Goal: Task Accomplishment & Management: Manage account settings

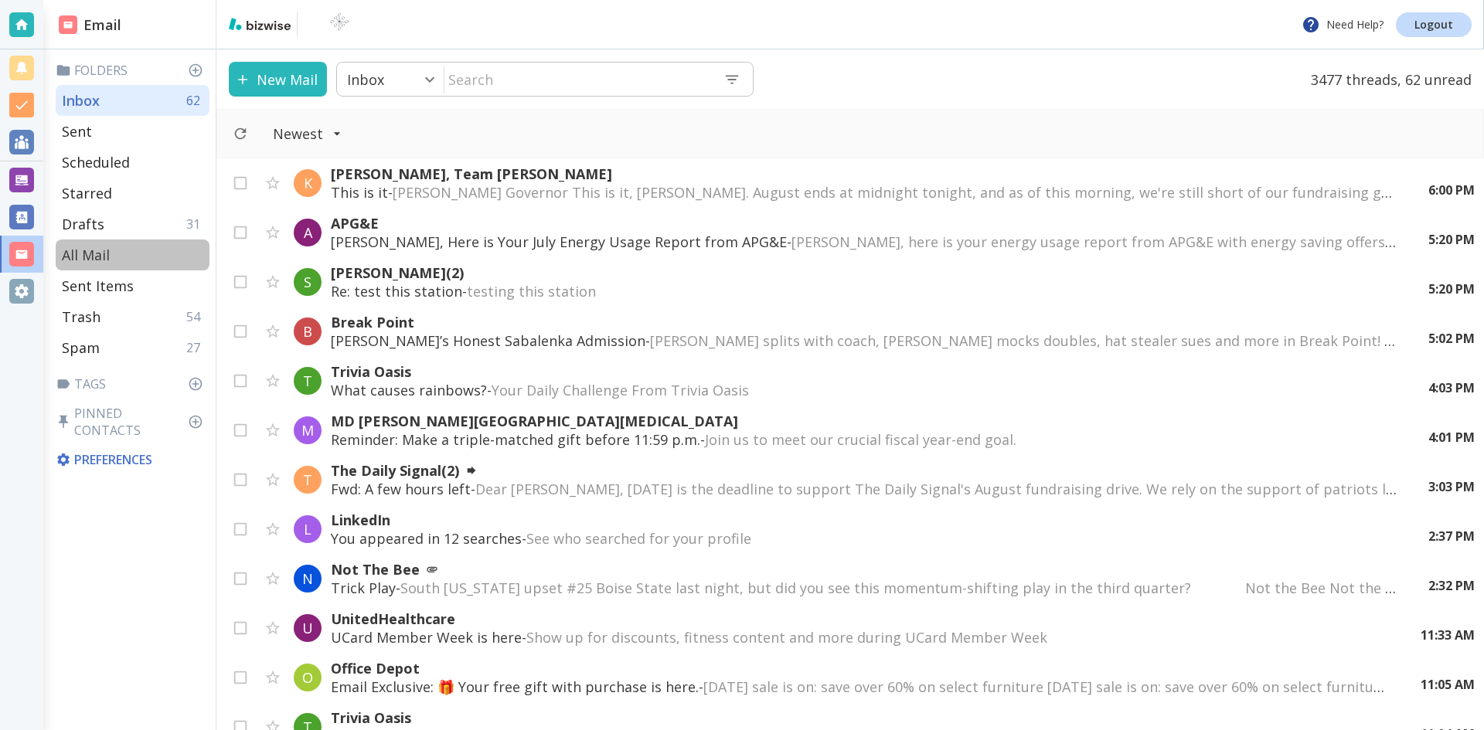
click at [89, 247] on p "All Mail" at bounding box center [86, 255] width 48 height 19
type input "5"
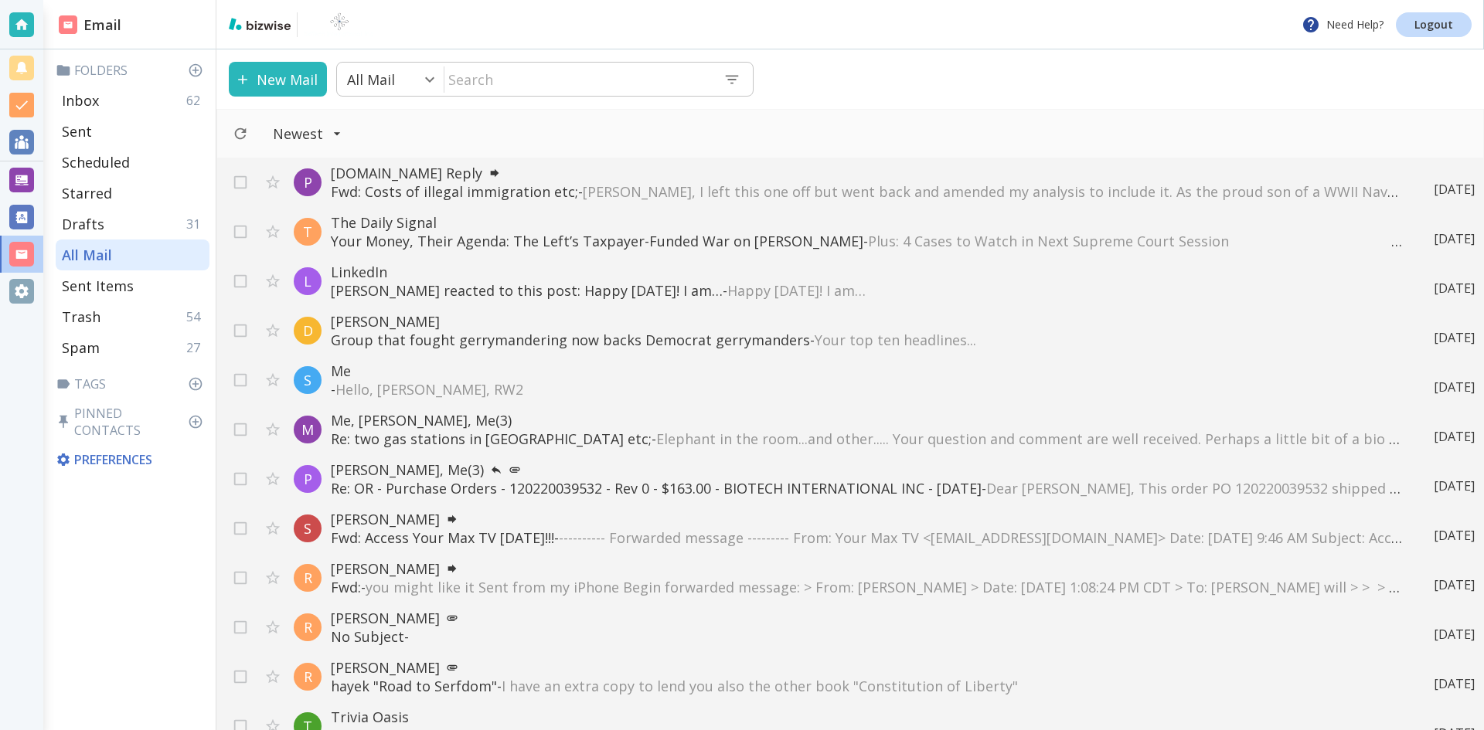
scroll to position [4482, 0]
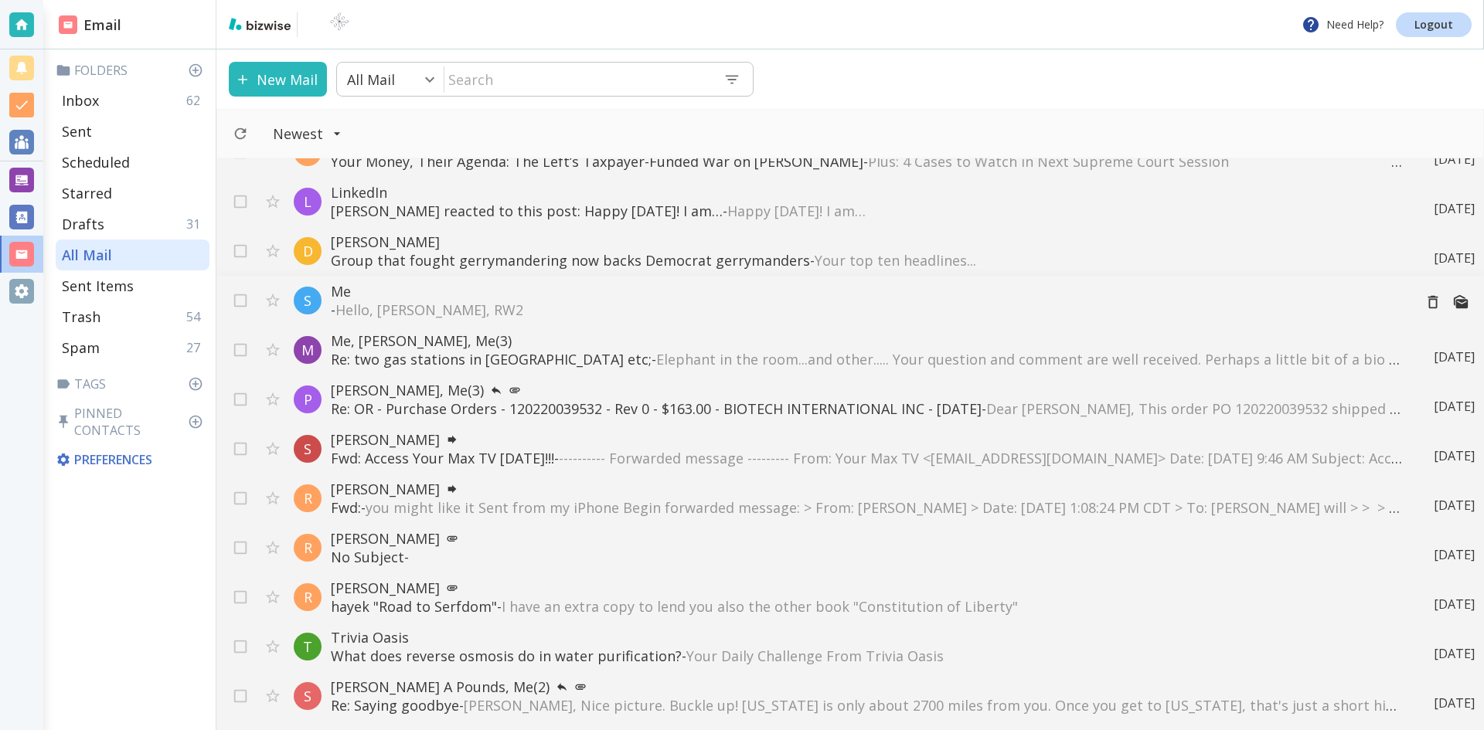
click at [434, 308] on span "Hello, [PERSON_NAME], RW2" at bounding box center [429, 310] width 188 height 19
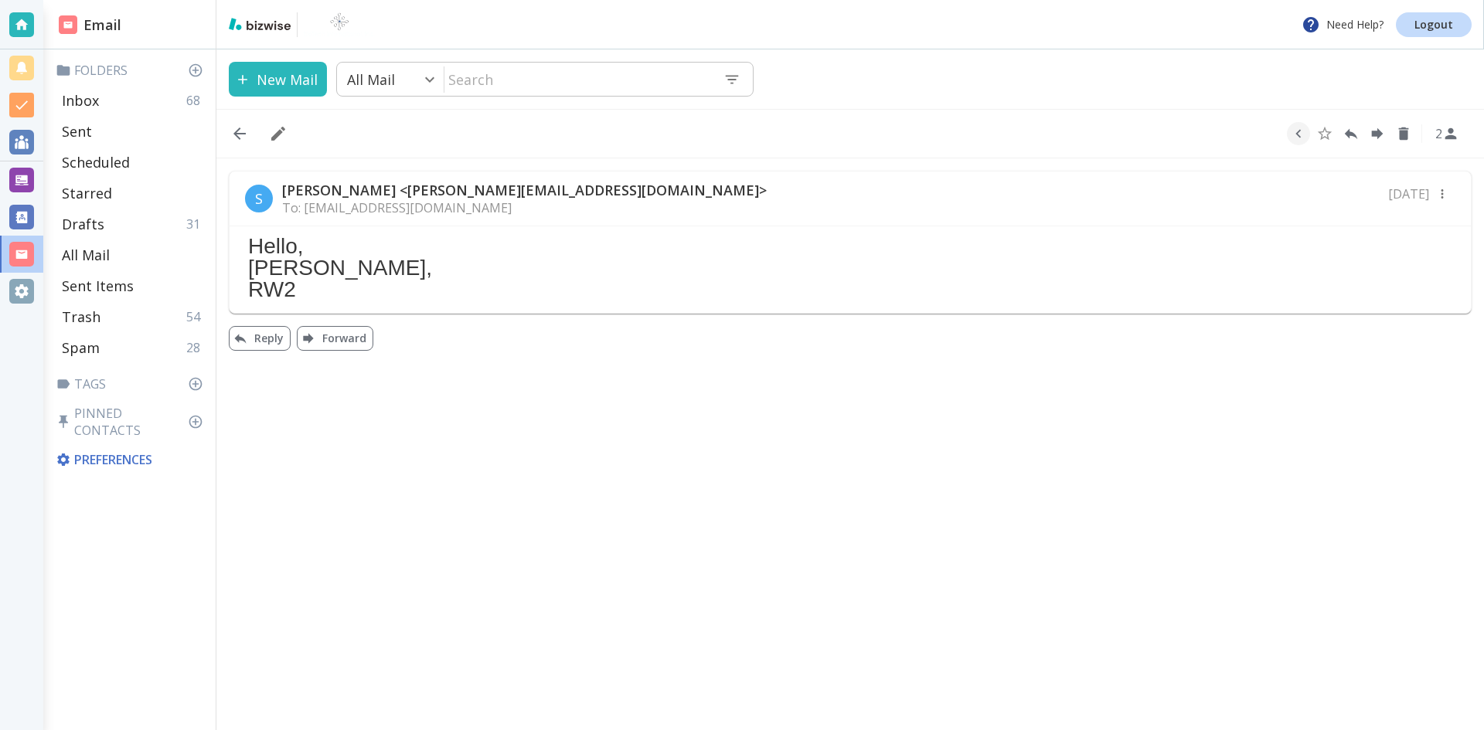
click at [240, 131] on icon "button" at bounding box center [239, 133] width 19 height 19
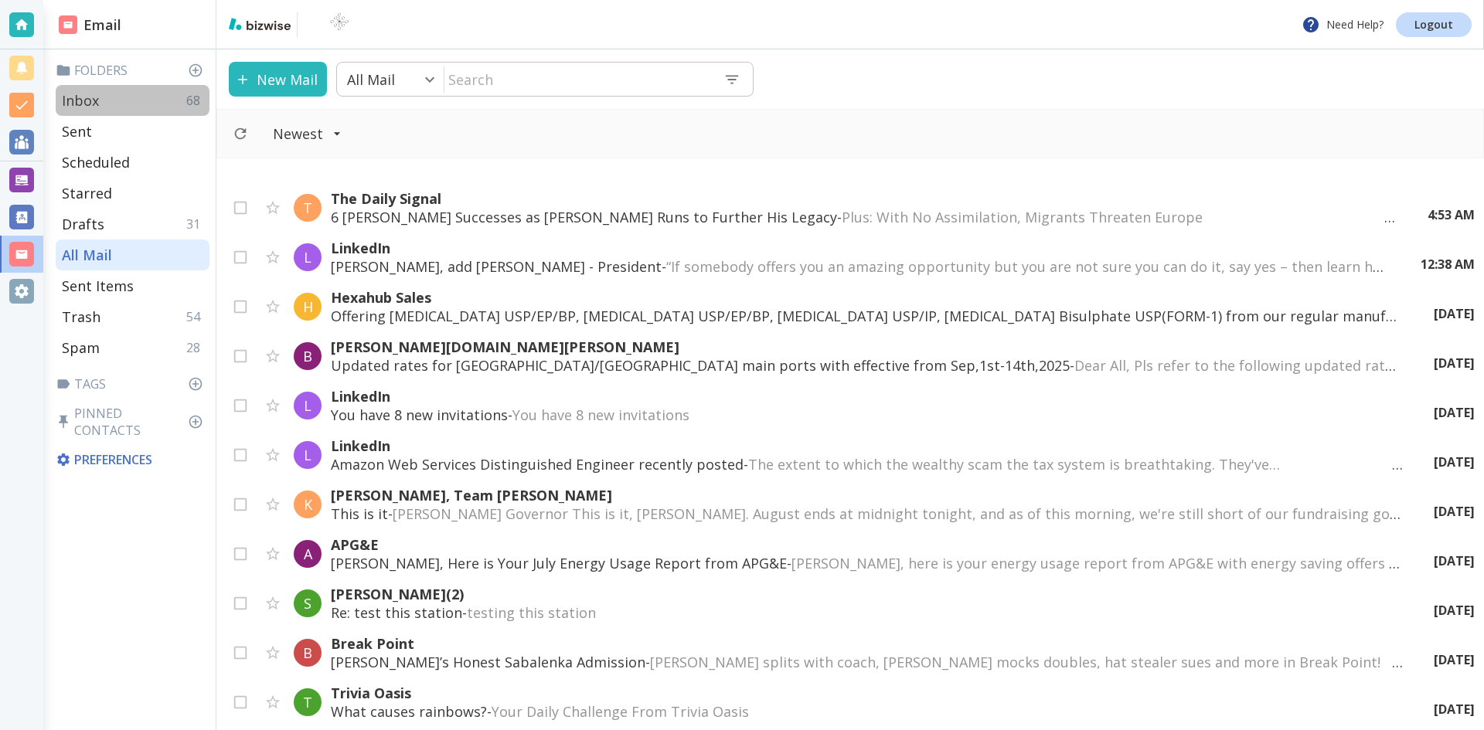
click at [84, 95] on p "Inbox" at bounding box center [80, 100] width 37 height 19
type input "0"
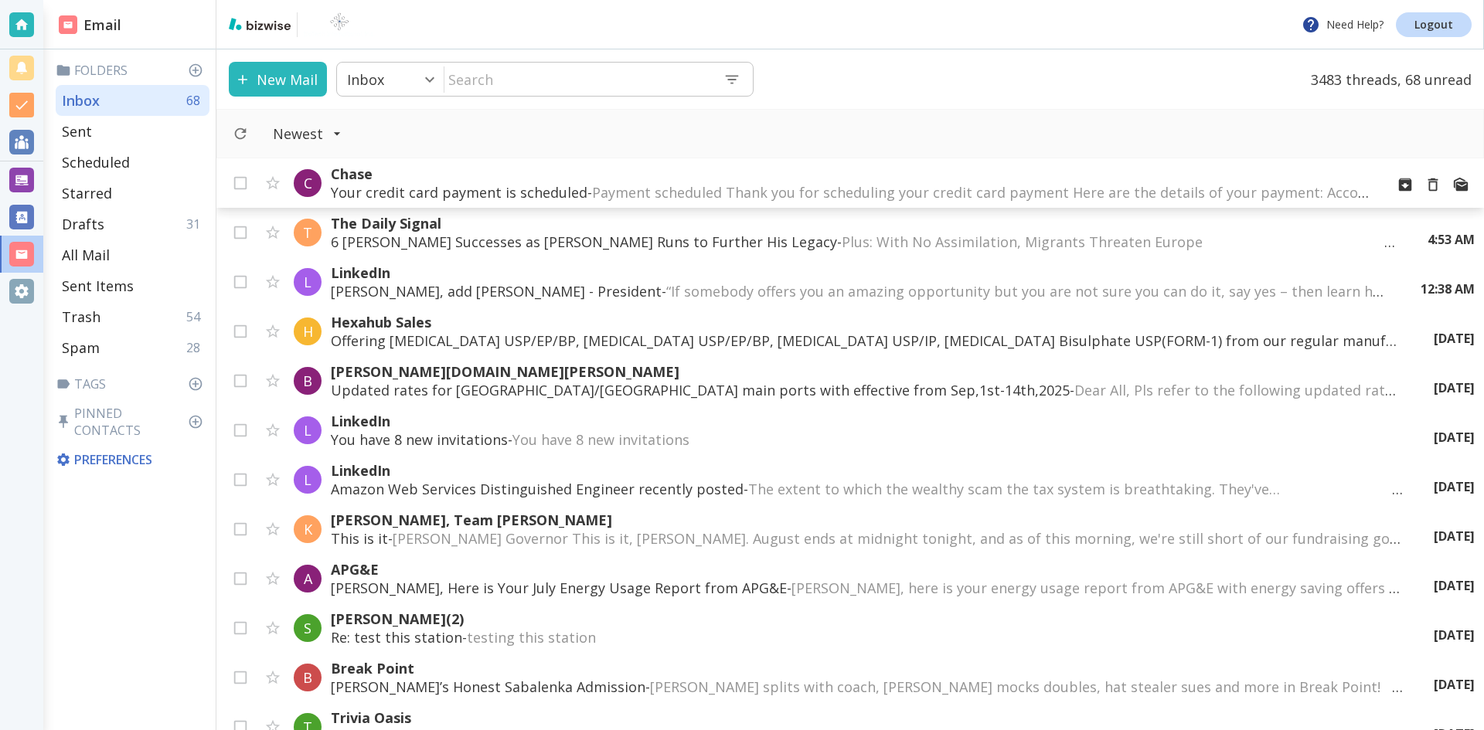
click at [741, 189] on span "Payment scheduled Thank you for scheduling your credit card payment Here are th…" at bounding box center [1274, 192] width 1365 height 19
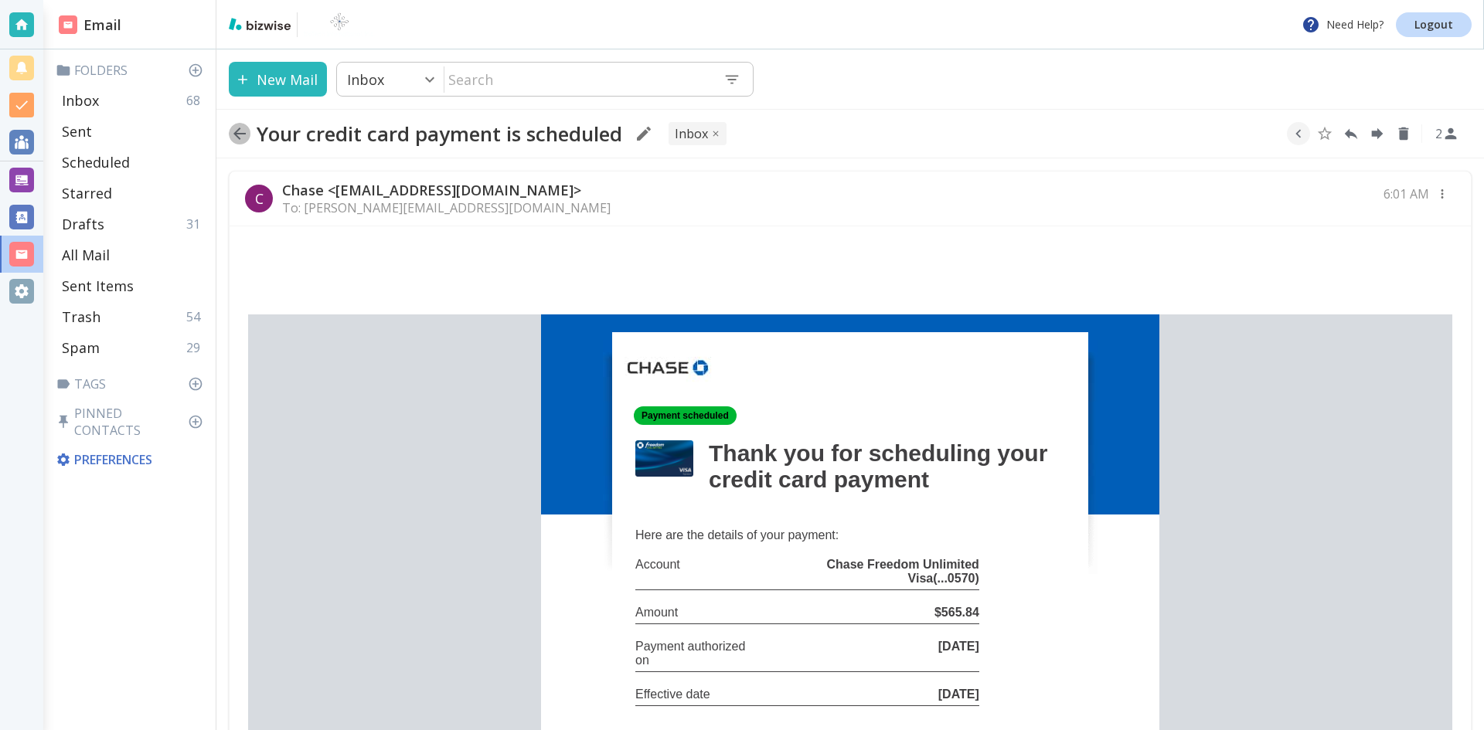
click at [238, 131] on icon "button" at bounding box center [239, 133] width 19 height 19
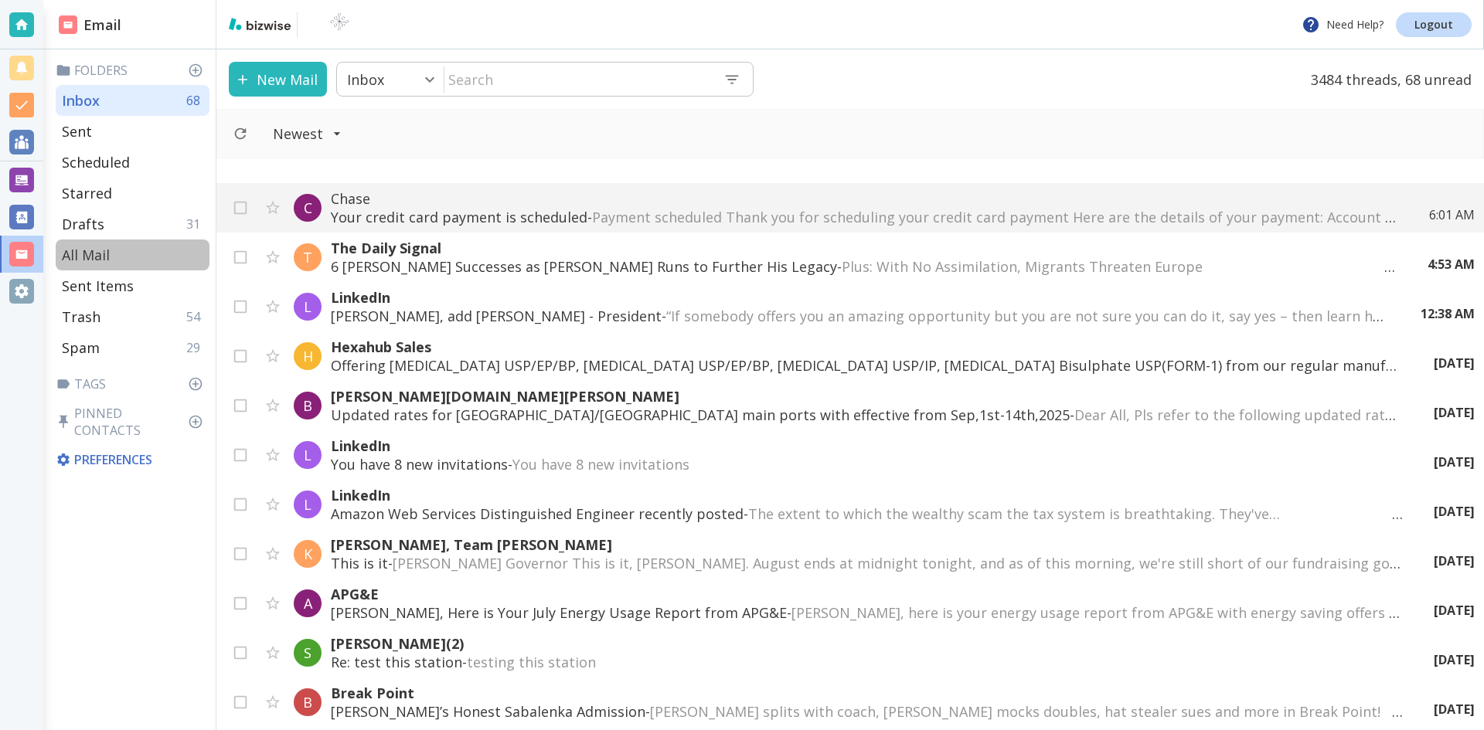
click at [91, 251] on p "All Mail" at bounding box center [86, 255] width 48 height 19
type input "5"
